Goal: Navigation & Orientation: Understand site structure

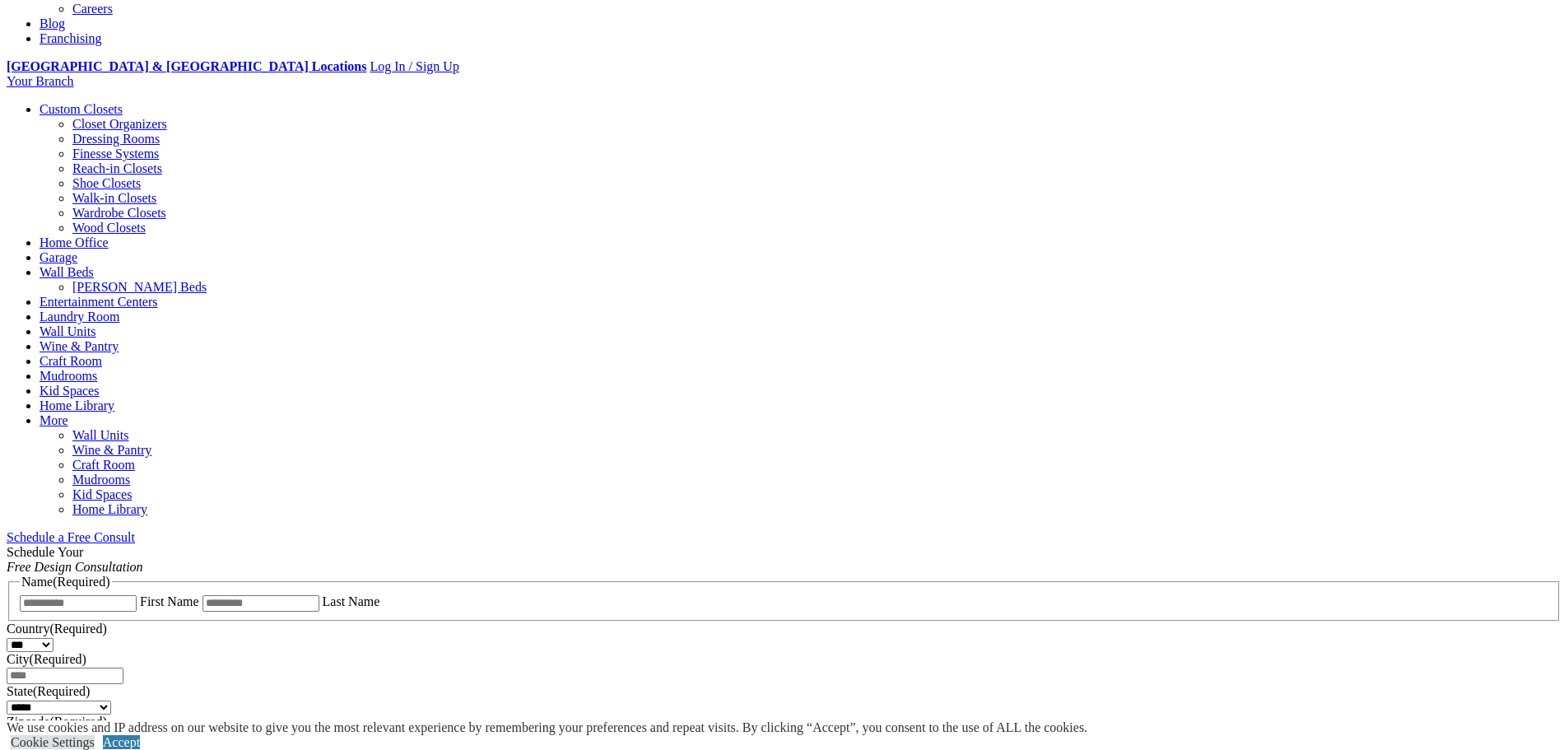
scroll to position [741, 0]
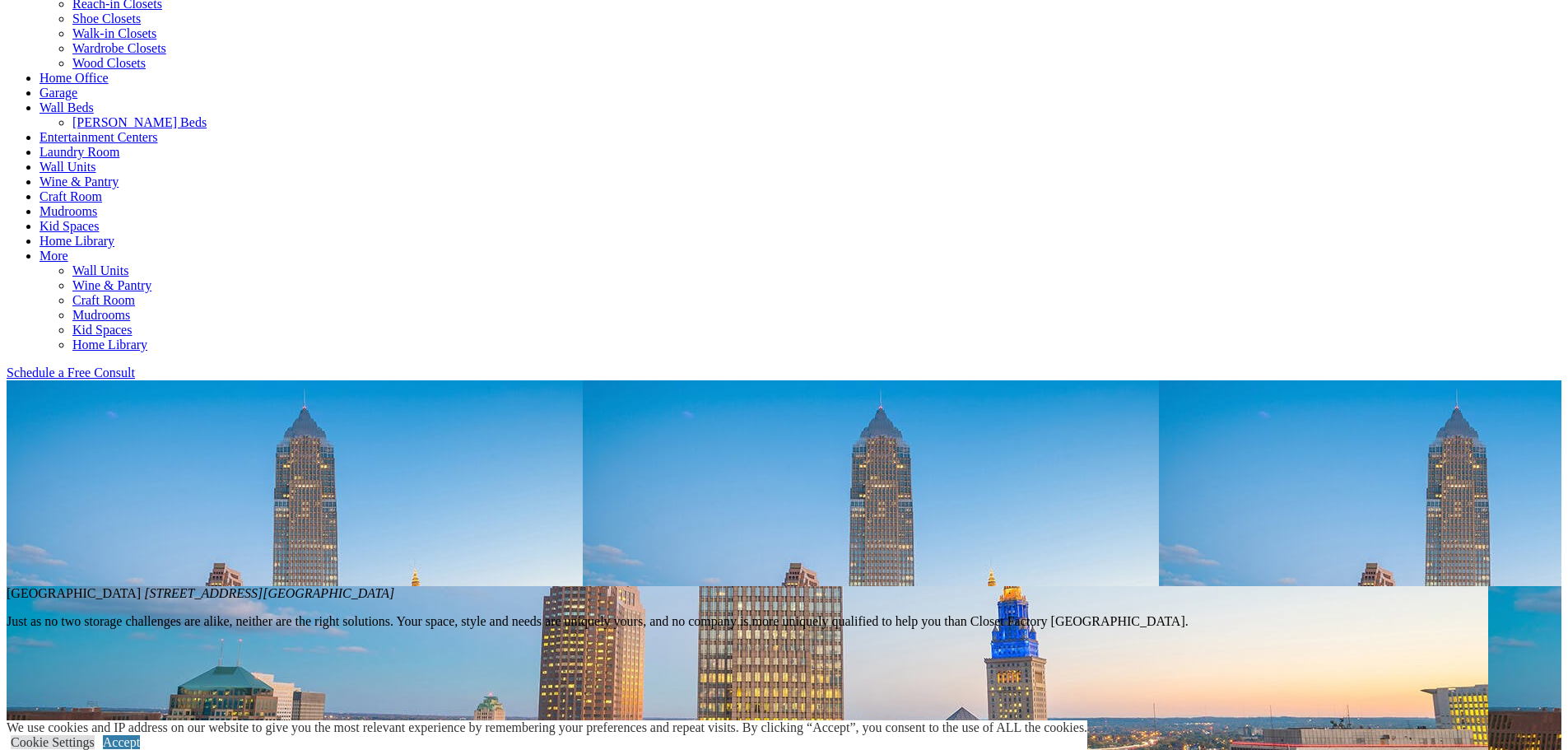
scroll to position [905, 0]
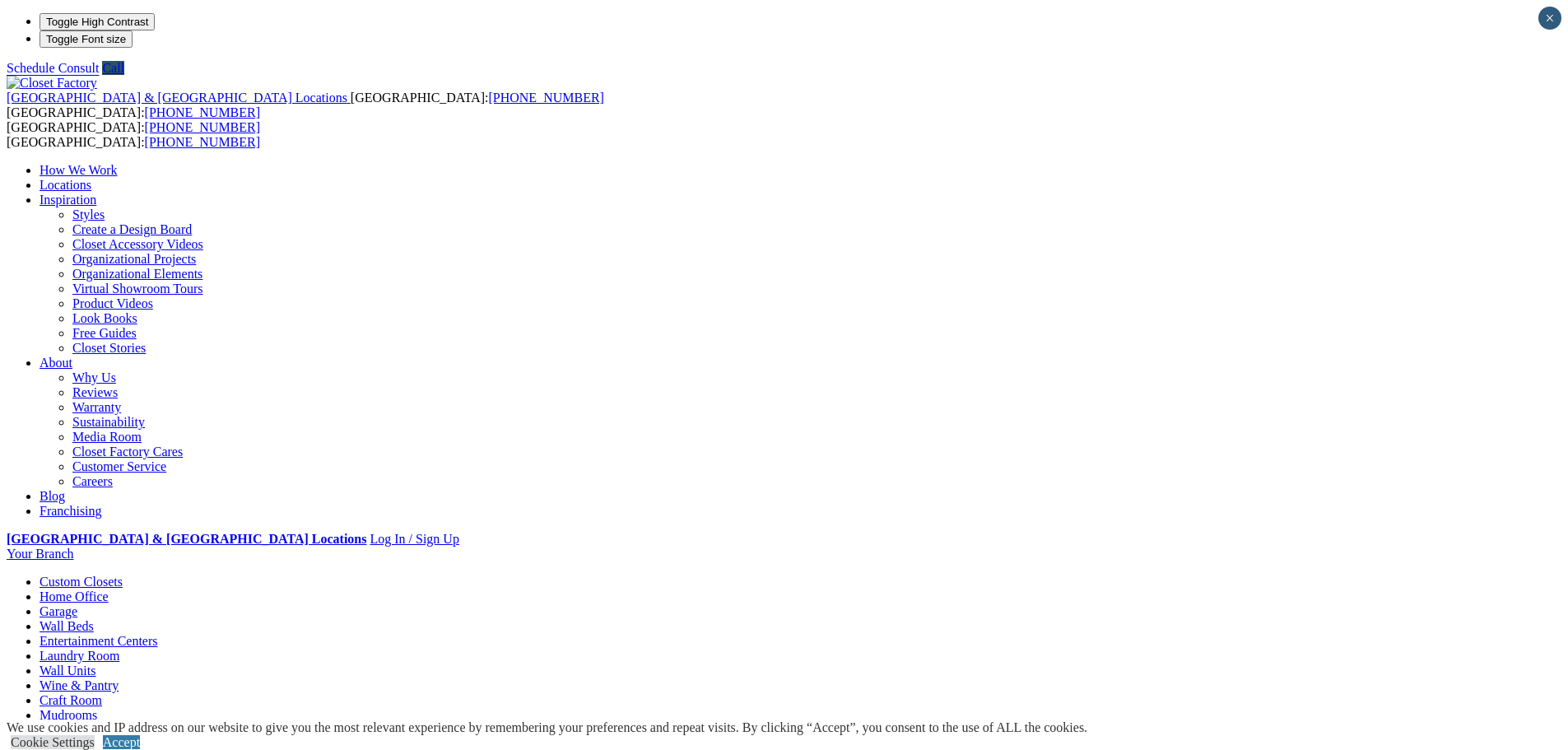
click at [96, 663] on link "Wall Units" at bounding box center [67, 669] width 56 height 14
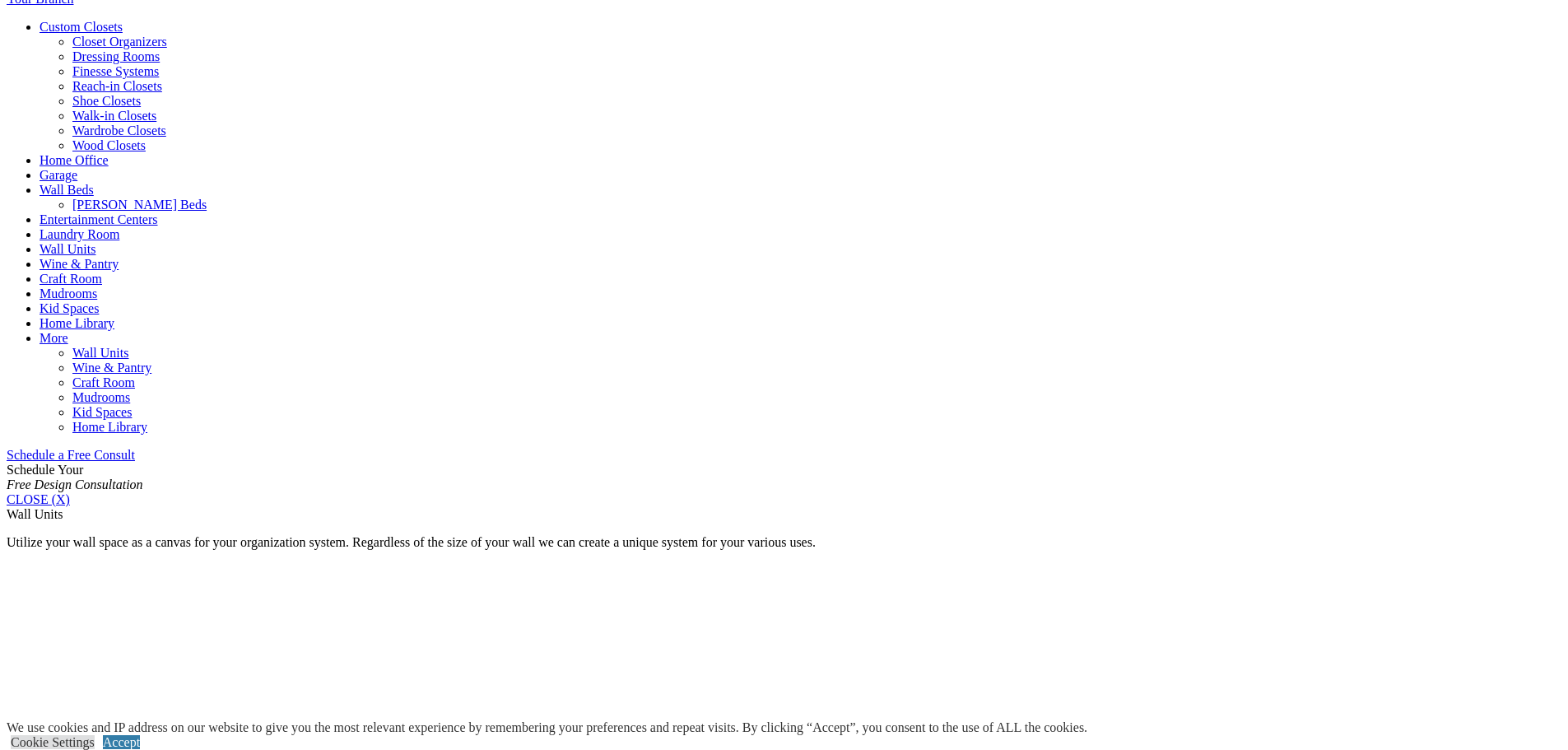
scroll to position [741, 0]
